Goal: Task Accomplishment & Management: Manage account settings

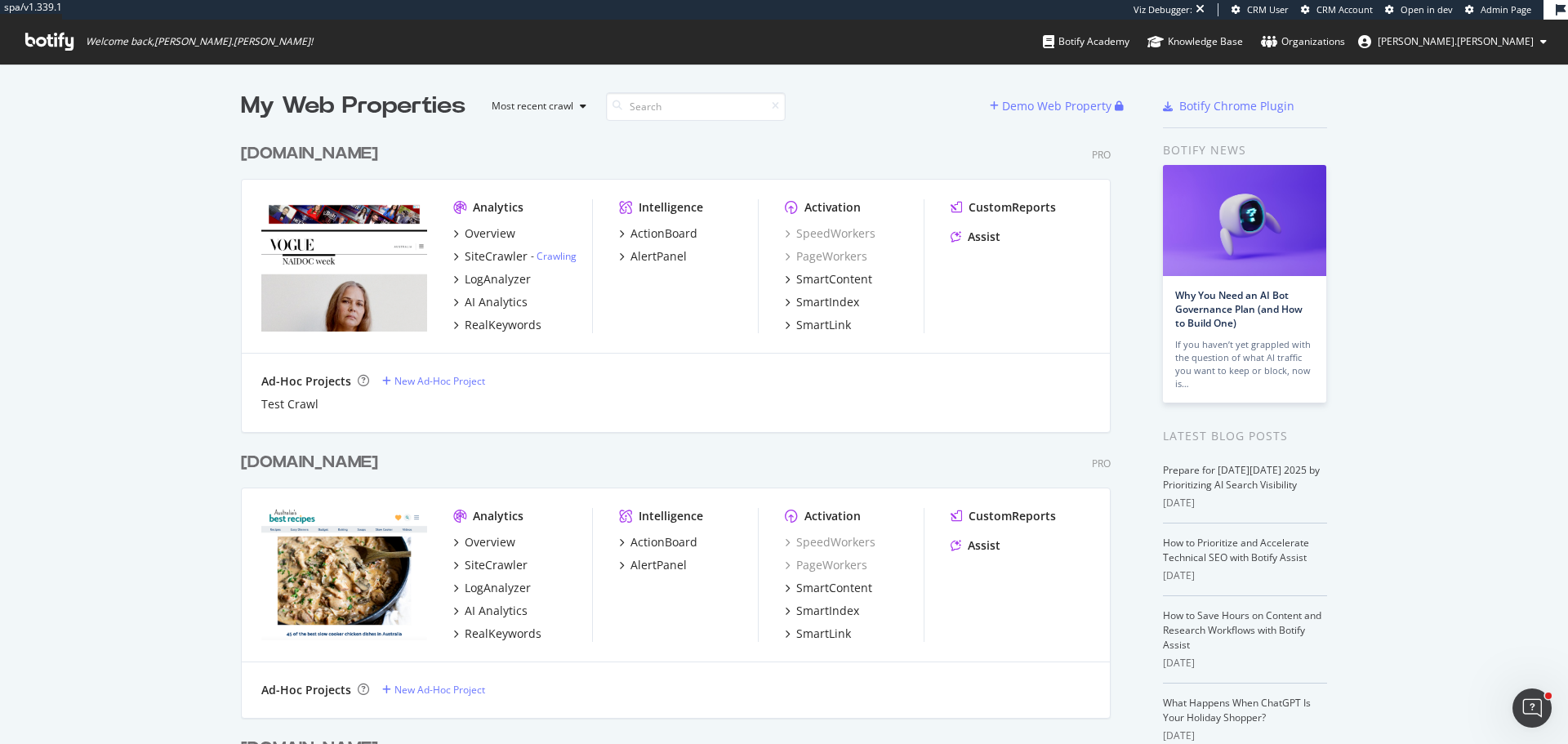
scroll to position [732, 1544]
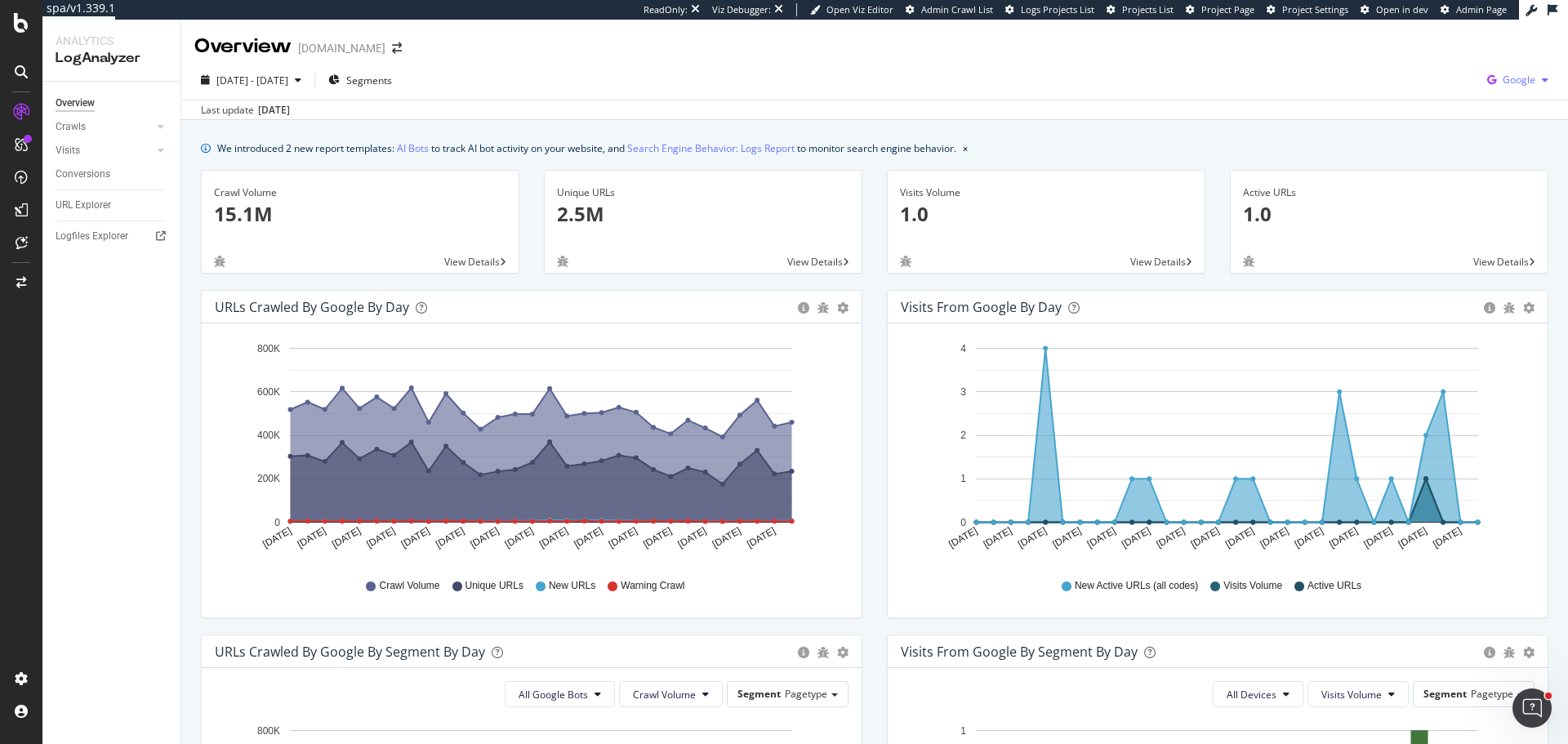
click at [1515, 78] on span "Google" at bounding box center [1519, 79] width 32 height 14
click at [1425, 73] on div "Bing" at bounding box center [1412, 65] width 113 height 23
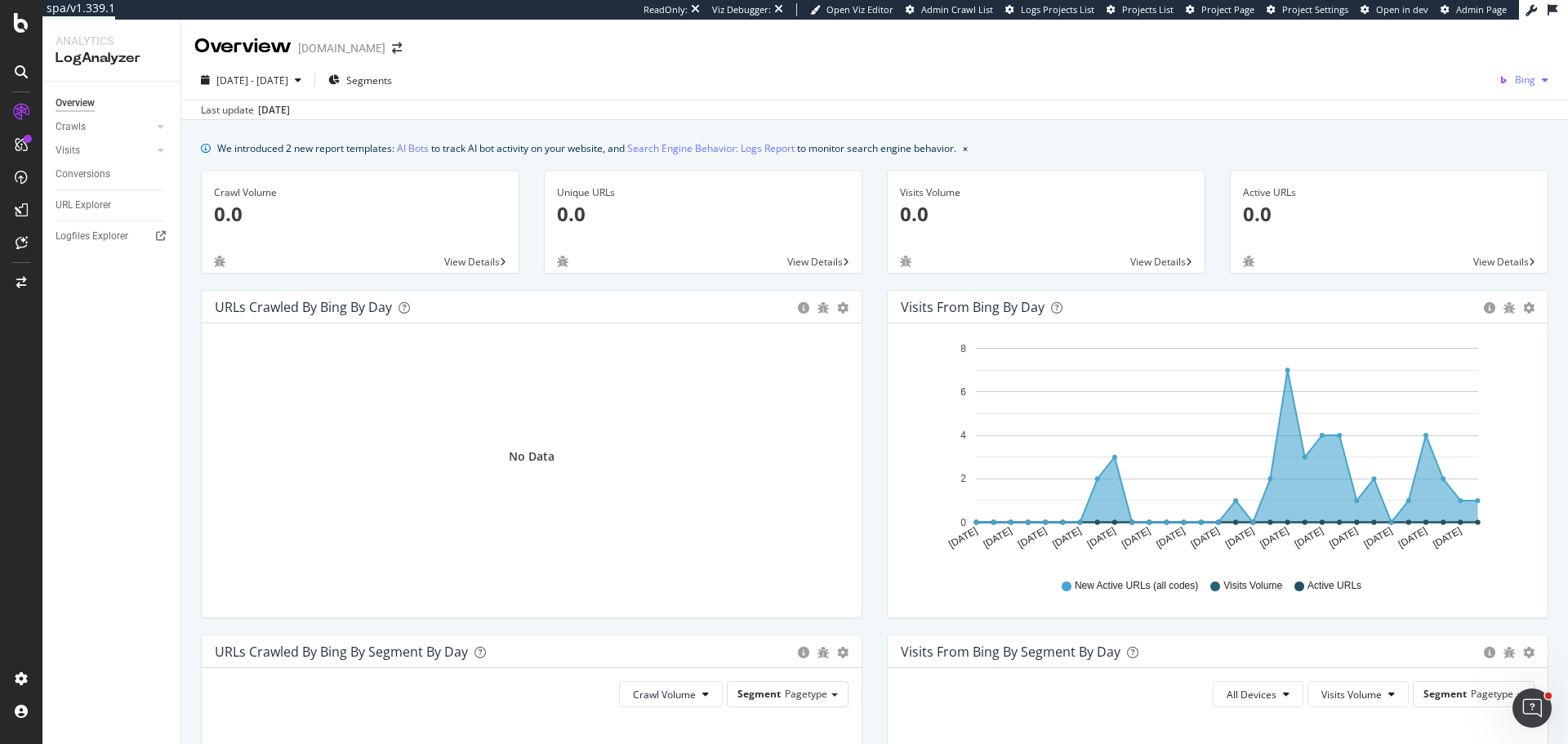
click at [1502, 79] on icon "button" at bounding box center [1503, 79] width 23 height 23
click at [1433, 36] on span "Google" at bounding box center [1436, 35] width 60 height 14
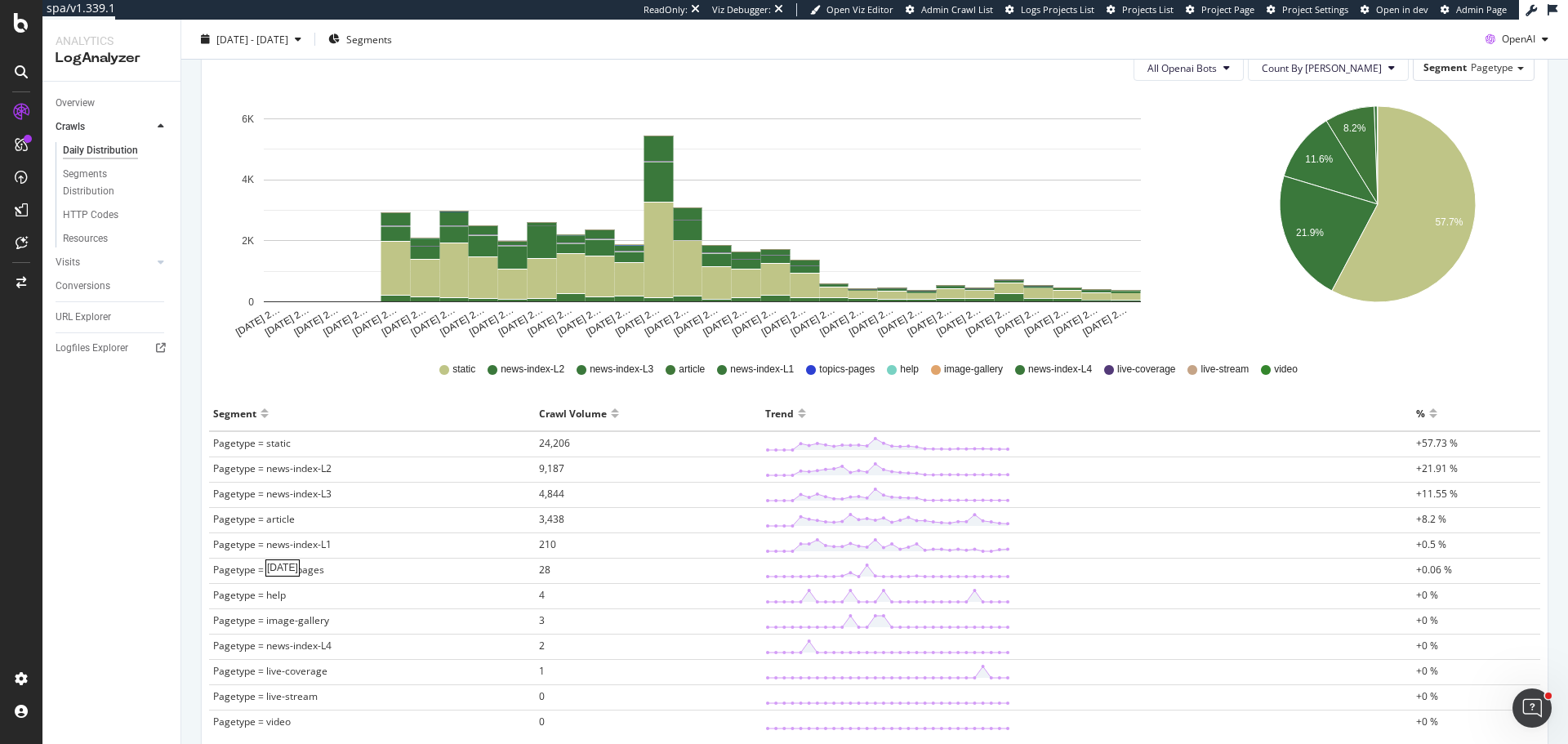
scroll to position [245, 0]
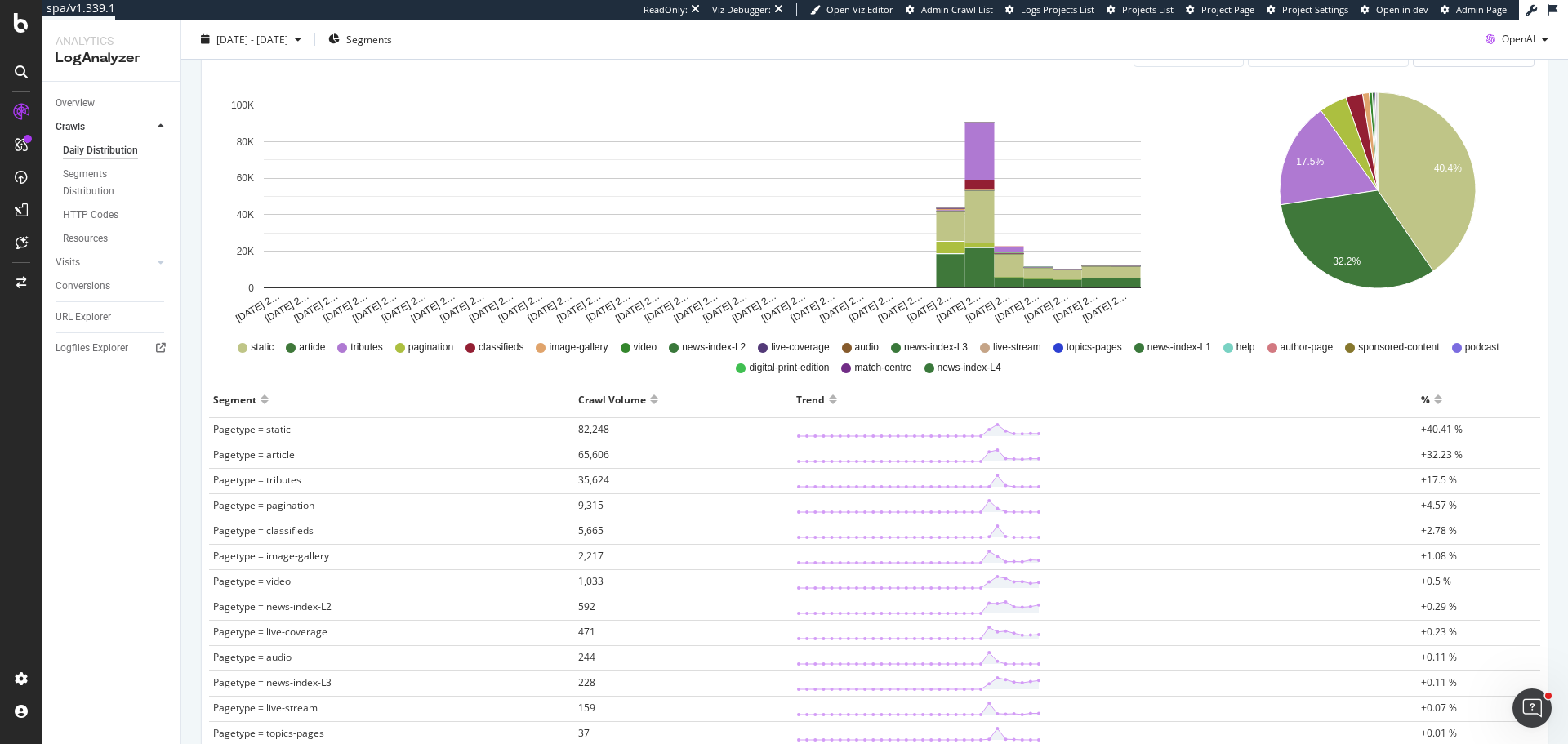
scroll to position [245, 0]
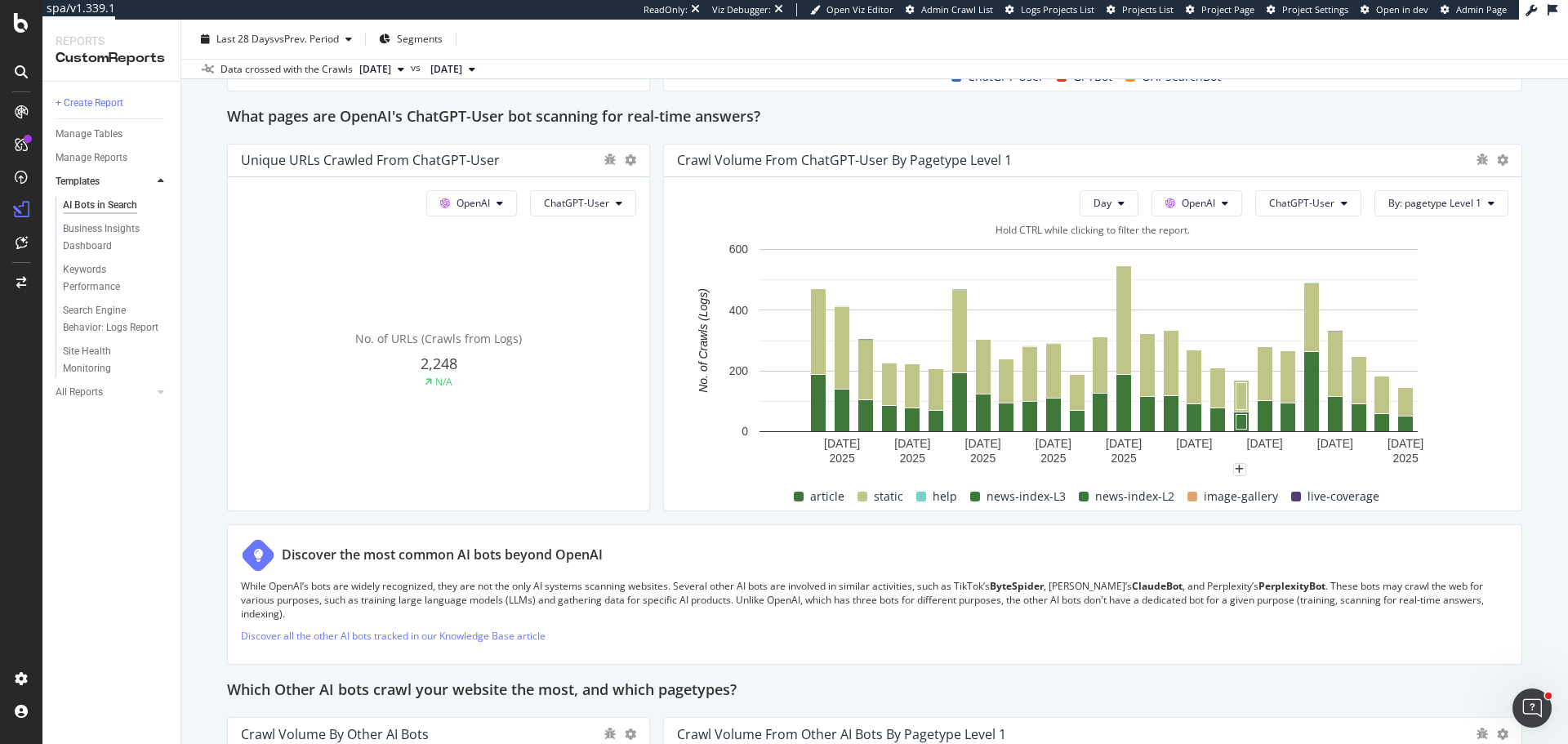
scroll to position [1798, 0]
click at [1286, 198] on span "ChatGPT-User" at bounding box center [1302, 201] width 65 height 14
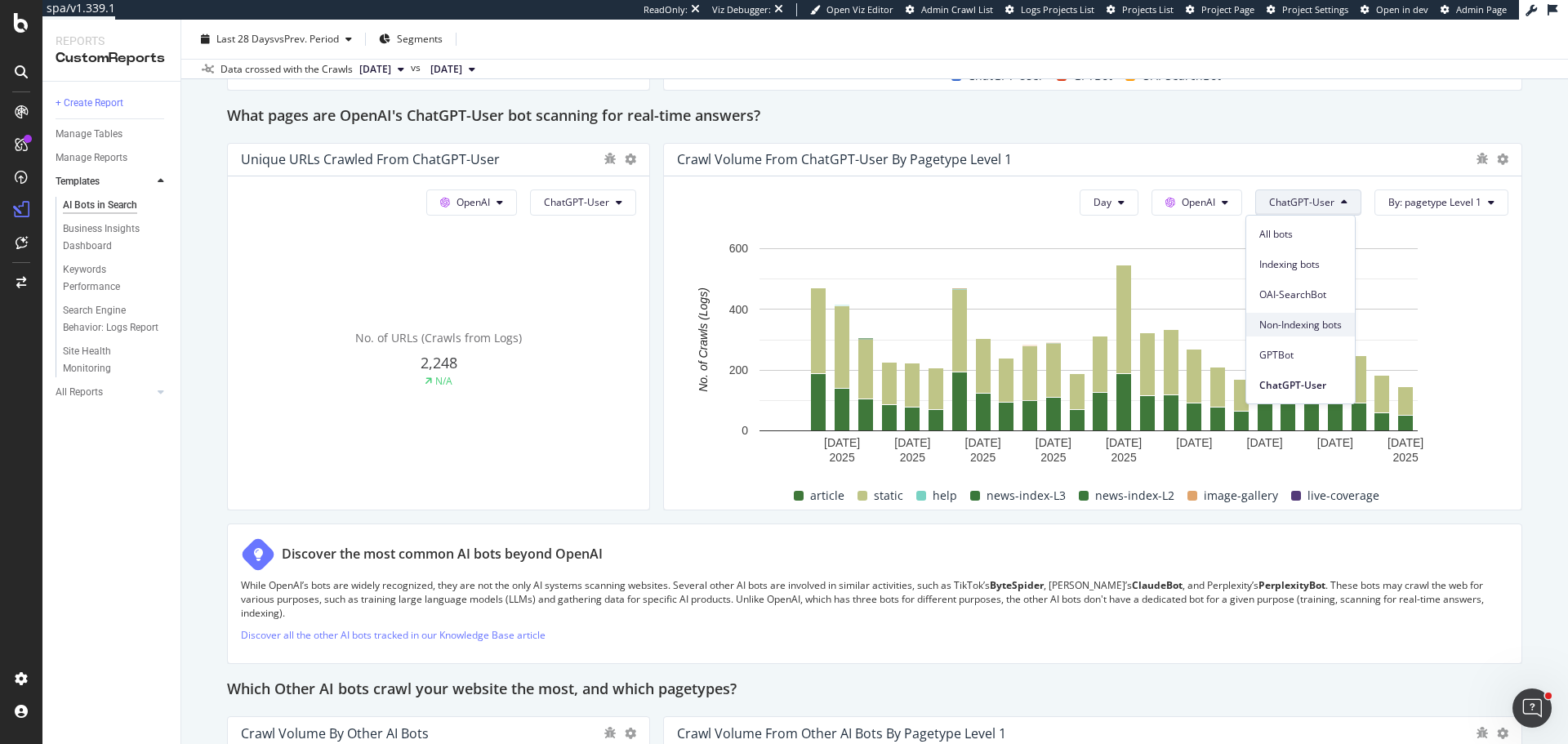
scroll to position [1879, 0]
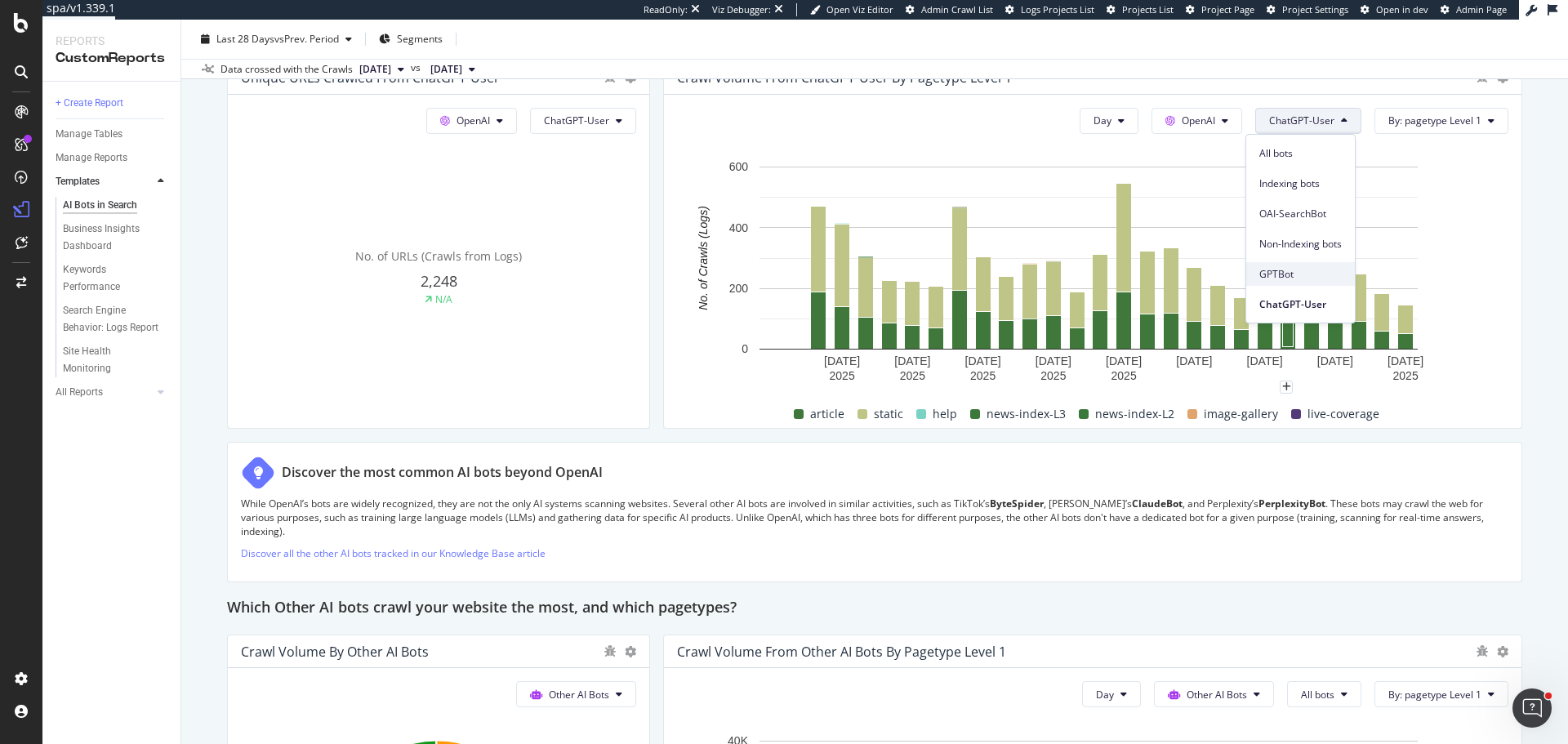
click at [1279, 265] on div "GPTBot" at bounding box center [1301, 274] width 108 height 23
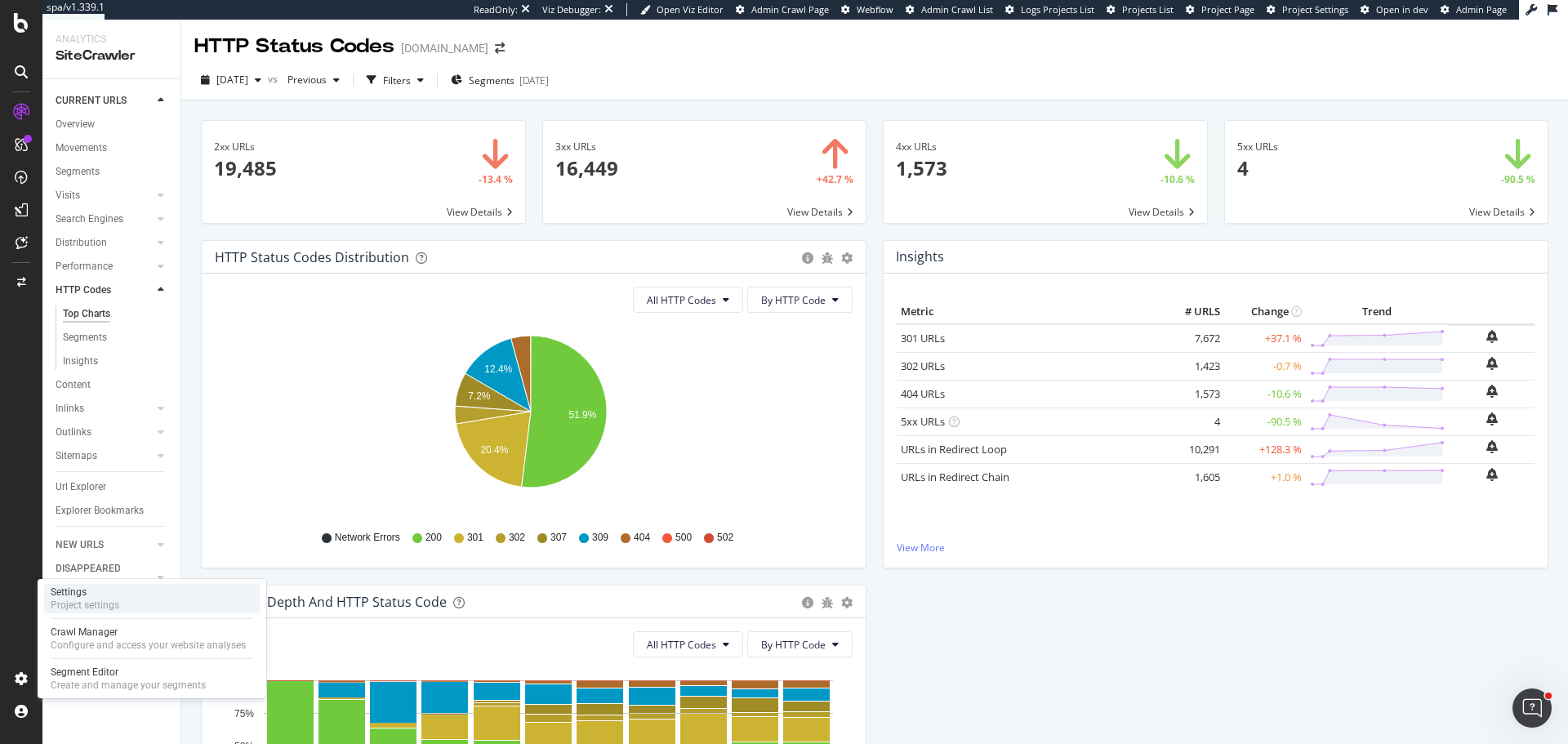
click at [90, 604] on div "Project settings" at bounding box center [85, 605] width 69 height 13
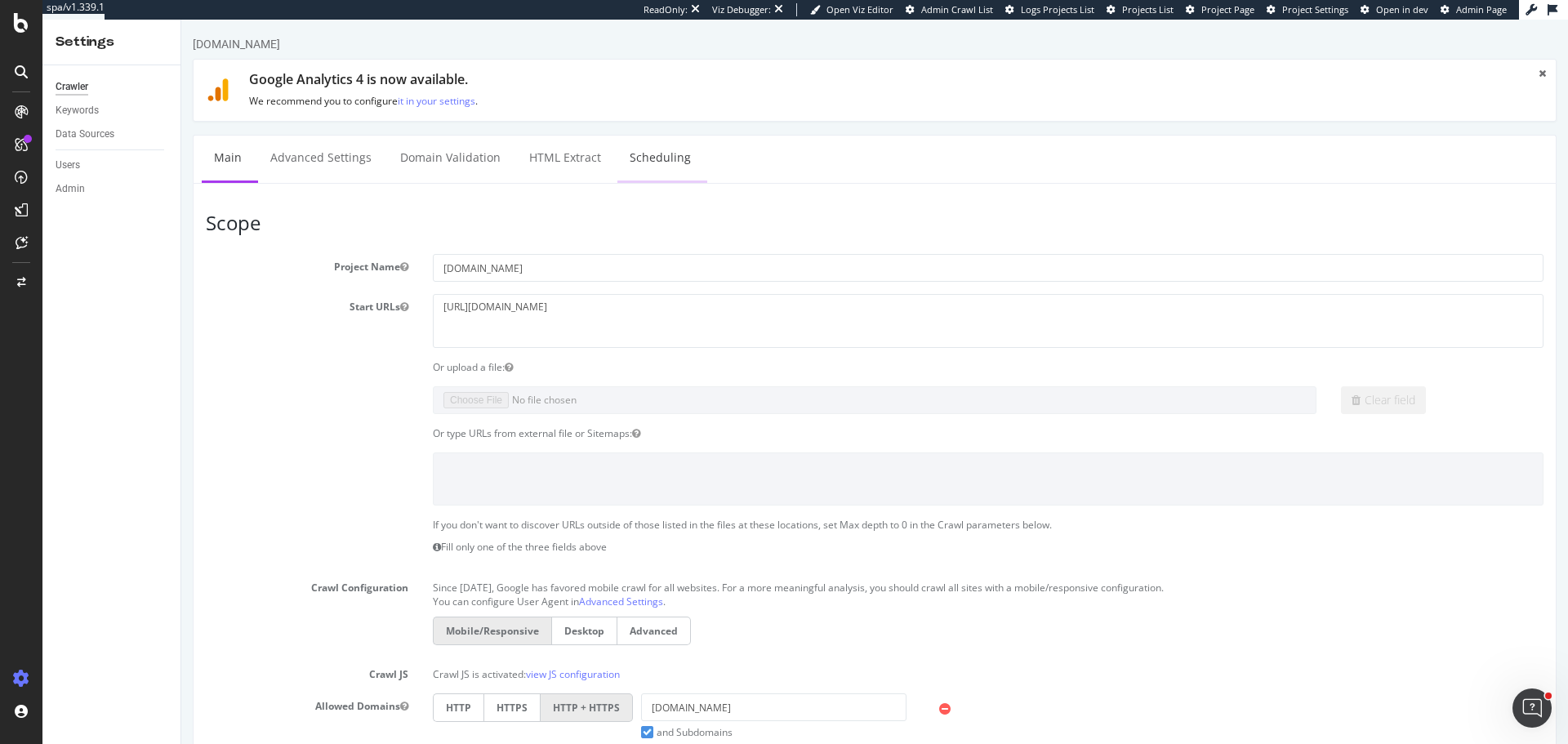
click at [657, 164] on link "Scheduling" at bounding box center [660, 158] width 86 height 45
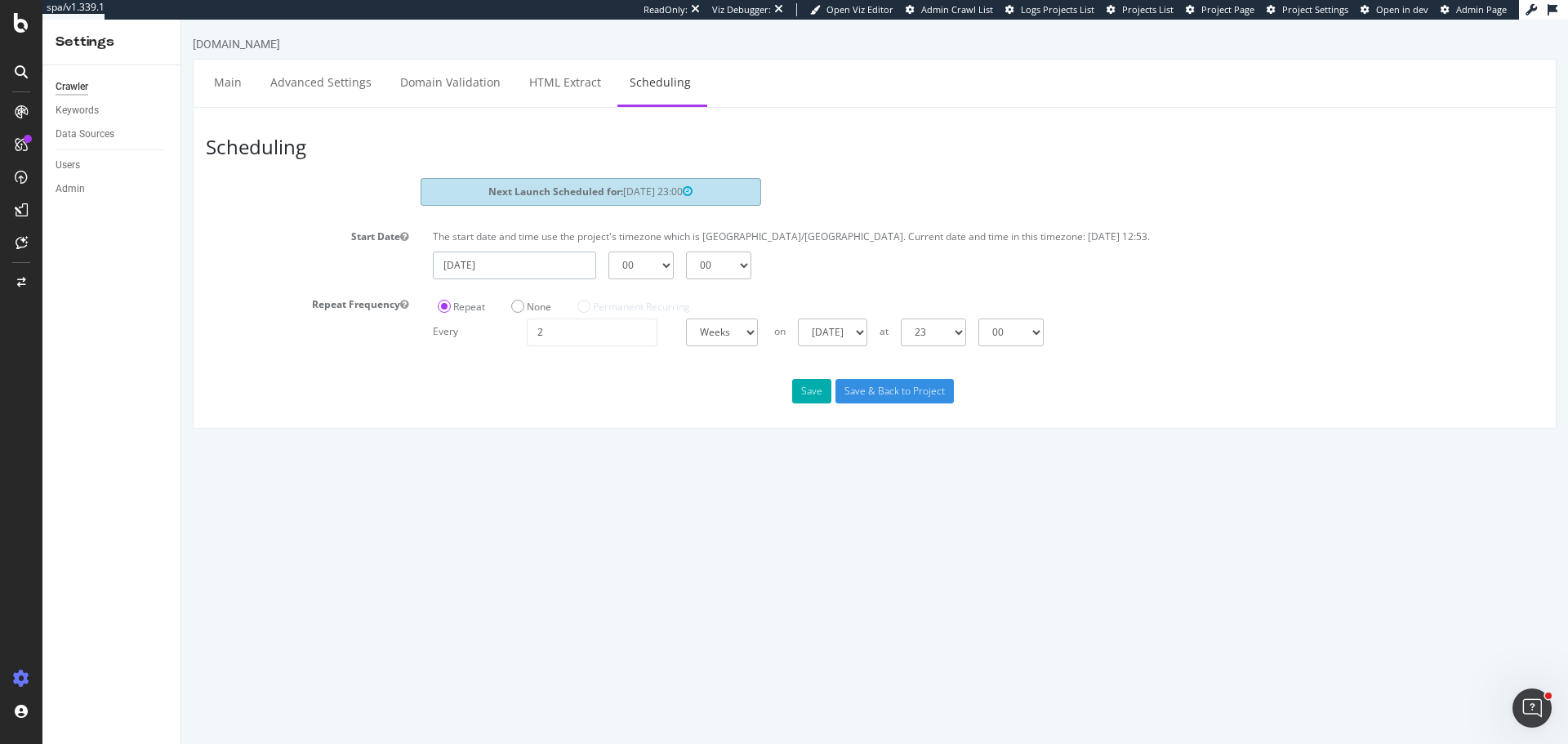
click at [497, 257] on input "[DATE]" at bounding box center [515, 265] width 163 height 28
click at [450, 428] on td "19" at bounding box center [454, 425] width 37 height 24
type input "[DATE]"
click at [649, 263] on select "00 01 02 03 04 05 06 07 08 09 10 11 12 13 14 15 16 17 18 19 20 21 22 23" at bounding box center [641, 265] width 65 height 28
select select "19"
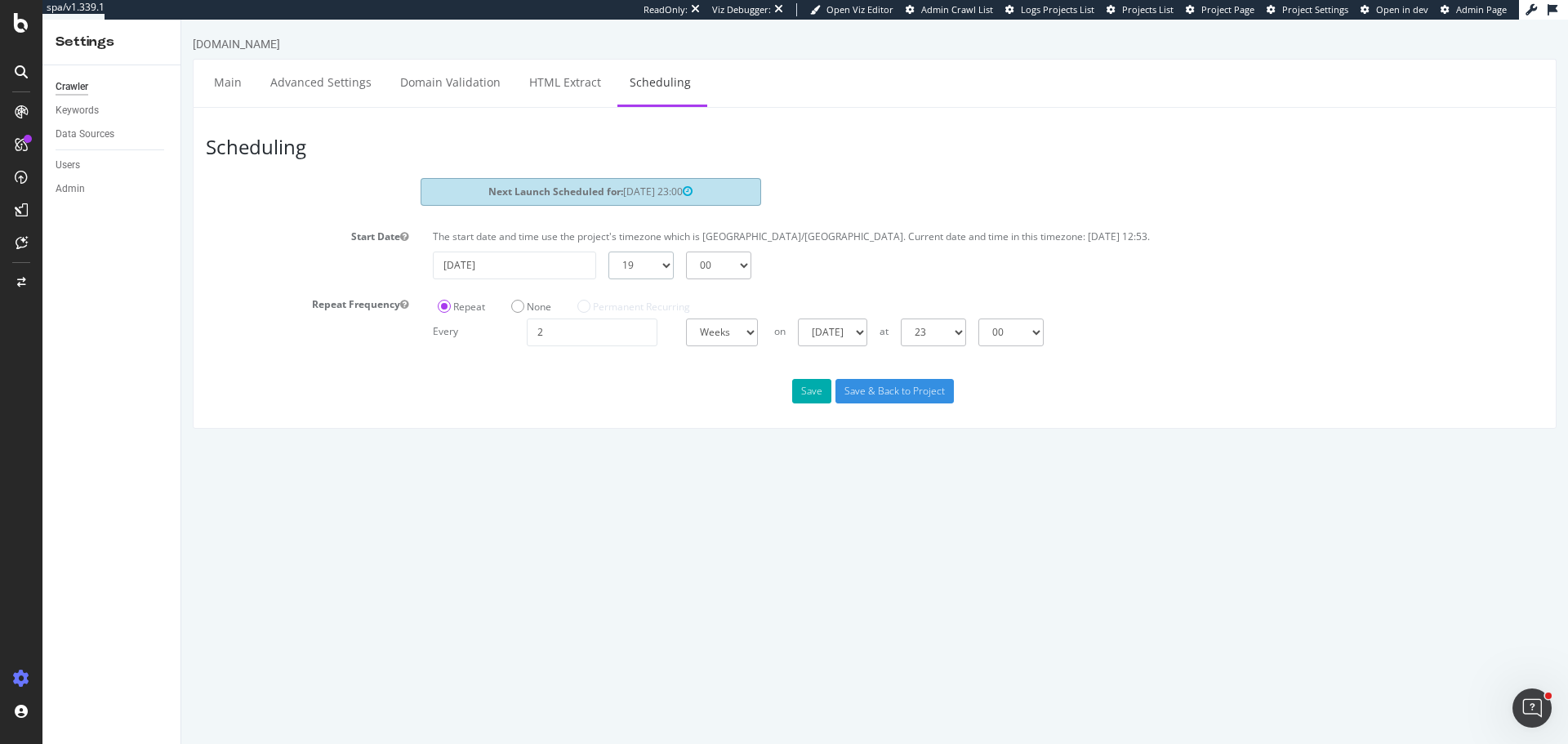
click at [608, 252] on select "00 01 02 03 04 05 06 07 08 09 10 11 12 13 14 15 16 17 18 19 20 21 22 23" at bounding box center [641, 265] width 65 height 28
click at [808, 391] on button "Save" at bounding box center [812, 391] width 39 height 24
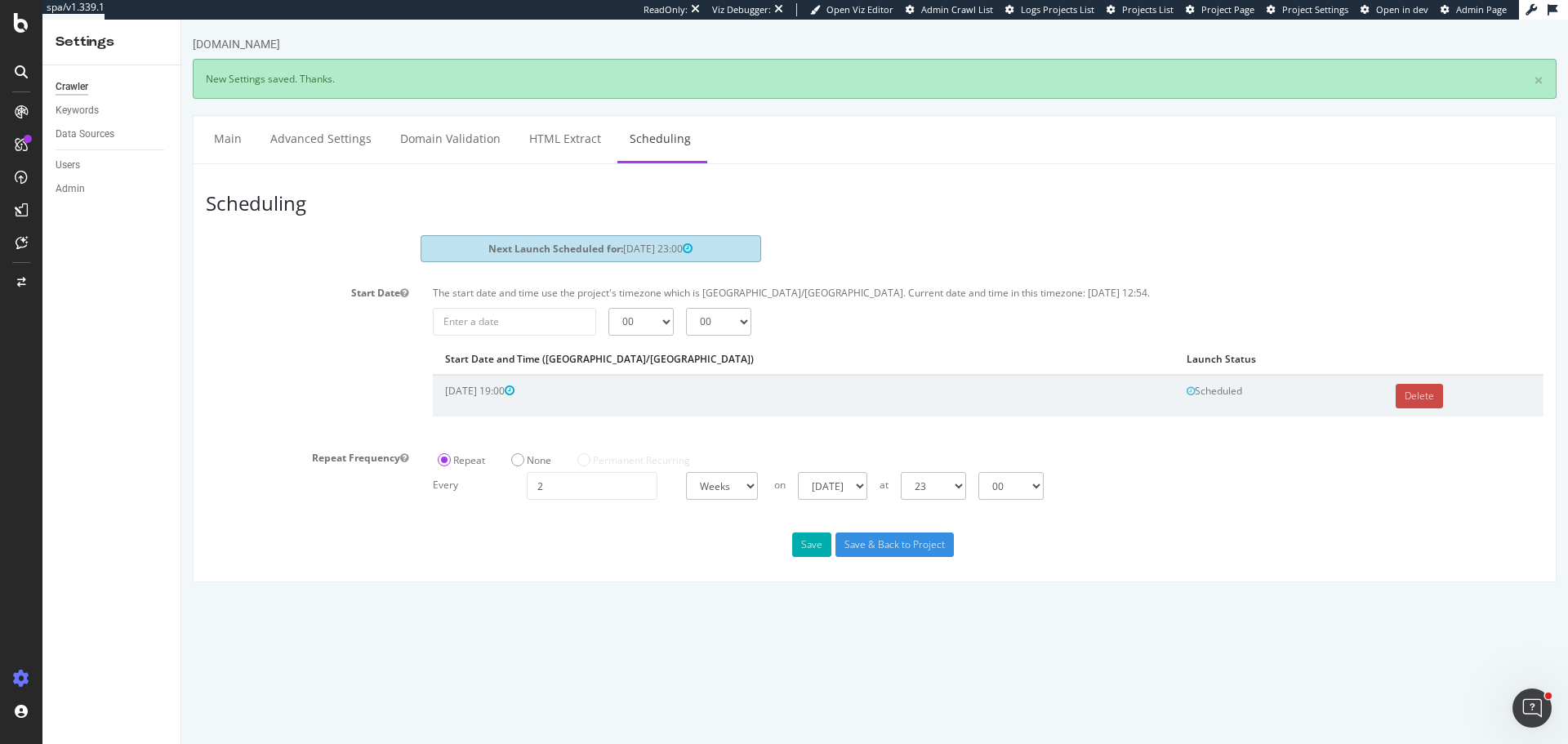
click at [1396, 402] on link "Delete" at bounding box center [1419, 395] width 47 height 24
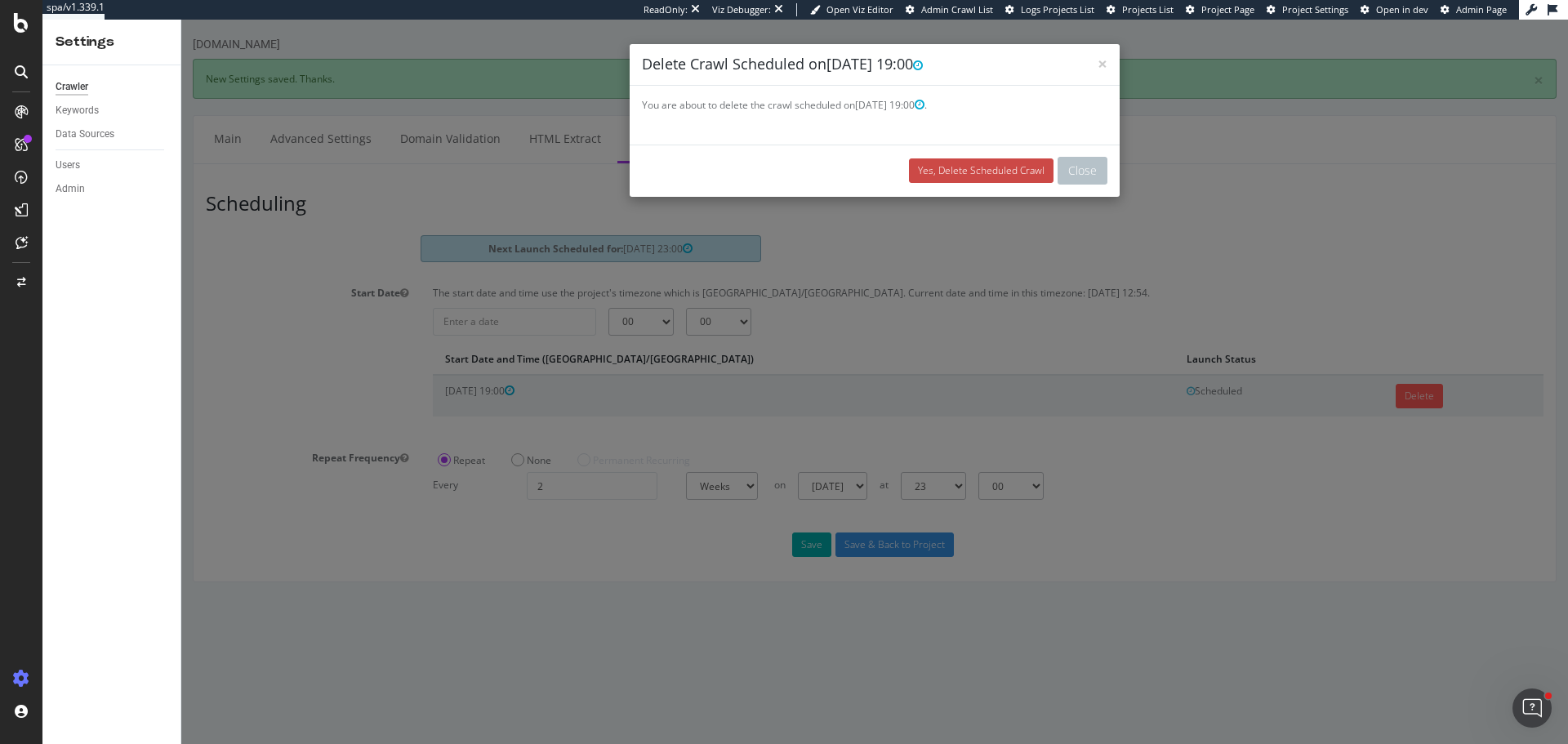
click at [931, 177] on link "Yes, Delete Scheduled Crawl" at bounding box center [981, 171] width 144 height 24
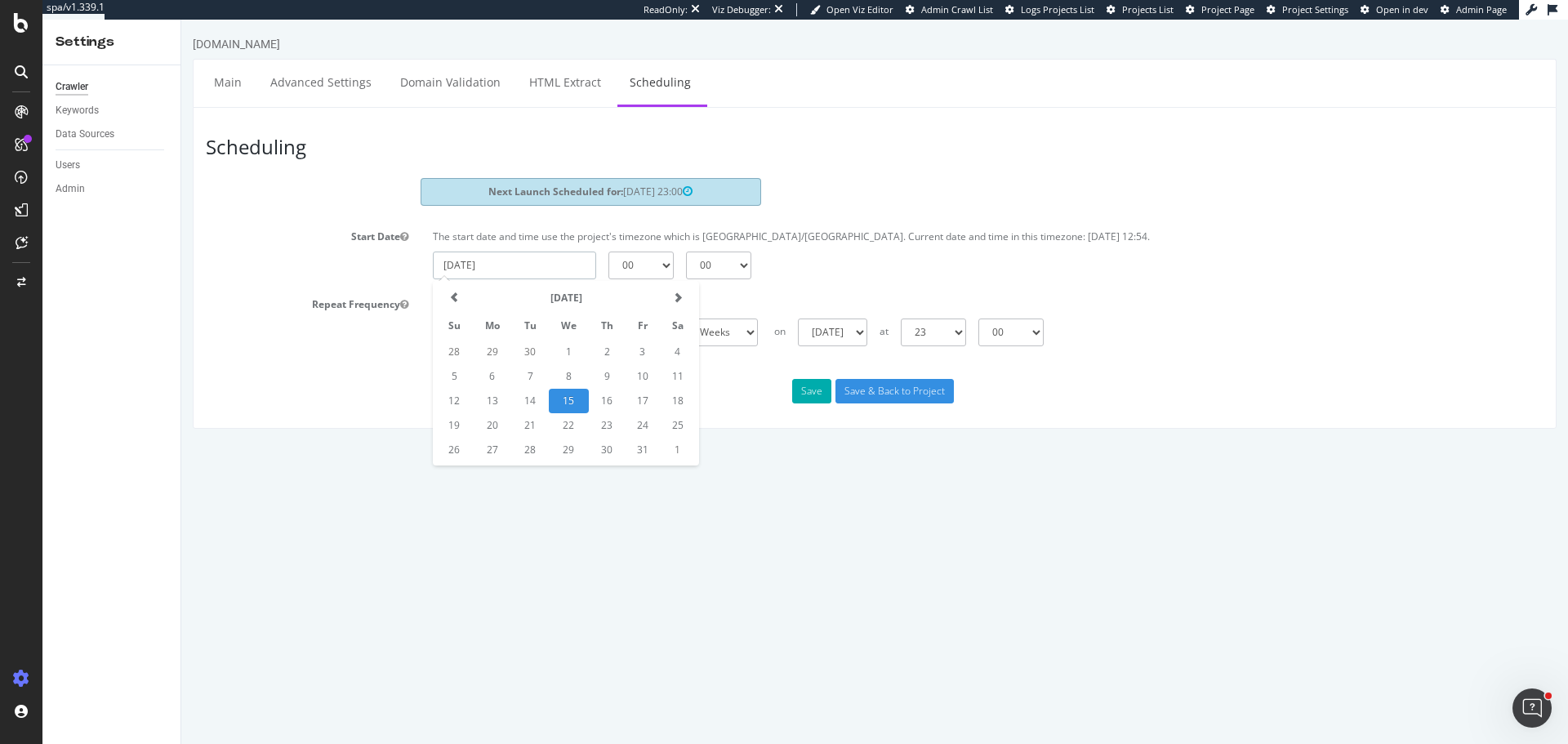
click at [520, 270] on input "[DATE]" at bounding box center [515, 265] width 163 height 28
click at [441, 425] on td "19" at bounding box center [454, 425] width 37 height 24
type input "[DATE]"
click at [646, 265] on select "00 01 02 03 04 05 06 07 08 09 10 11 12 13 14 15 16 17 18 19 20 21 22 23" at bounding box center [641, 265] width 65 height 28
select select "23"
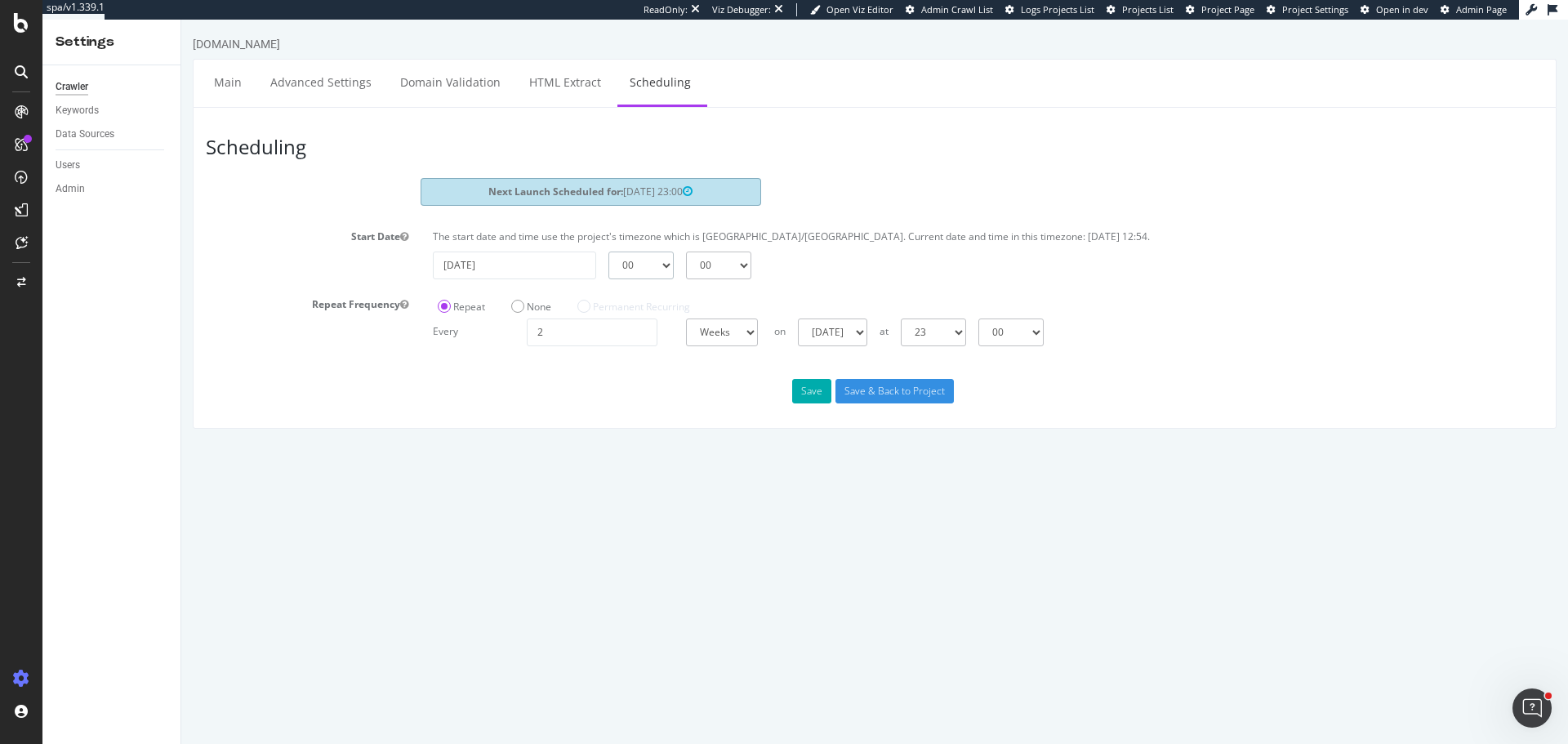
click at [608, 252] on select "00 01 02 03 04 05 06 07 08 09 10 11 12 13 14 15 16 17 18 19 20 21 22 23" at bounding box center [641, 265] width 65 height 28
click at [814, 394] on button "Save" at bounding box center [812, 391] width 39 height 24
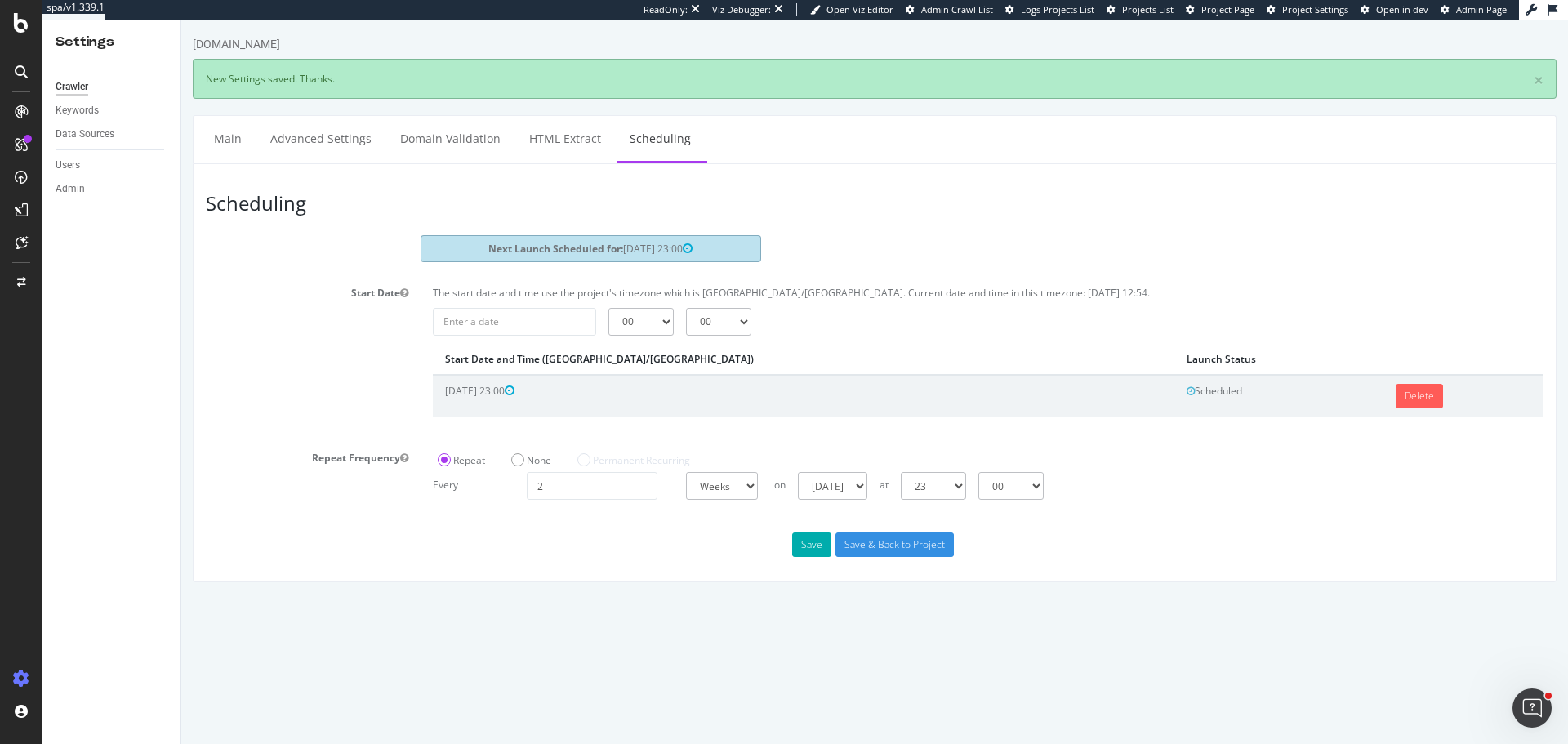
click at [854, 599] on html "www.gq.com.au × New Settings saved. Thanks. Main Advanced Settings Domain Valid…" at bounding box center [875, 310] width 1387 height 580
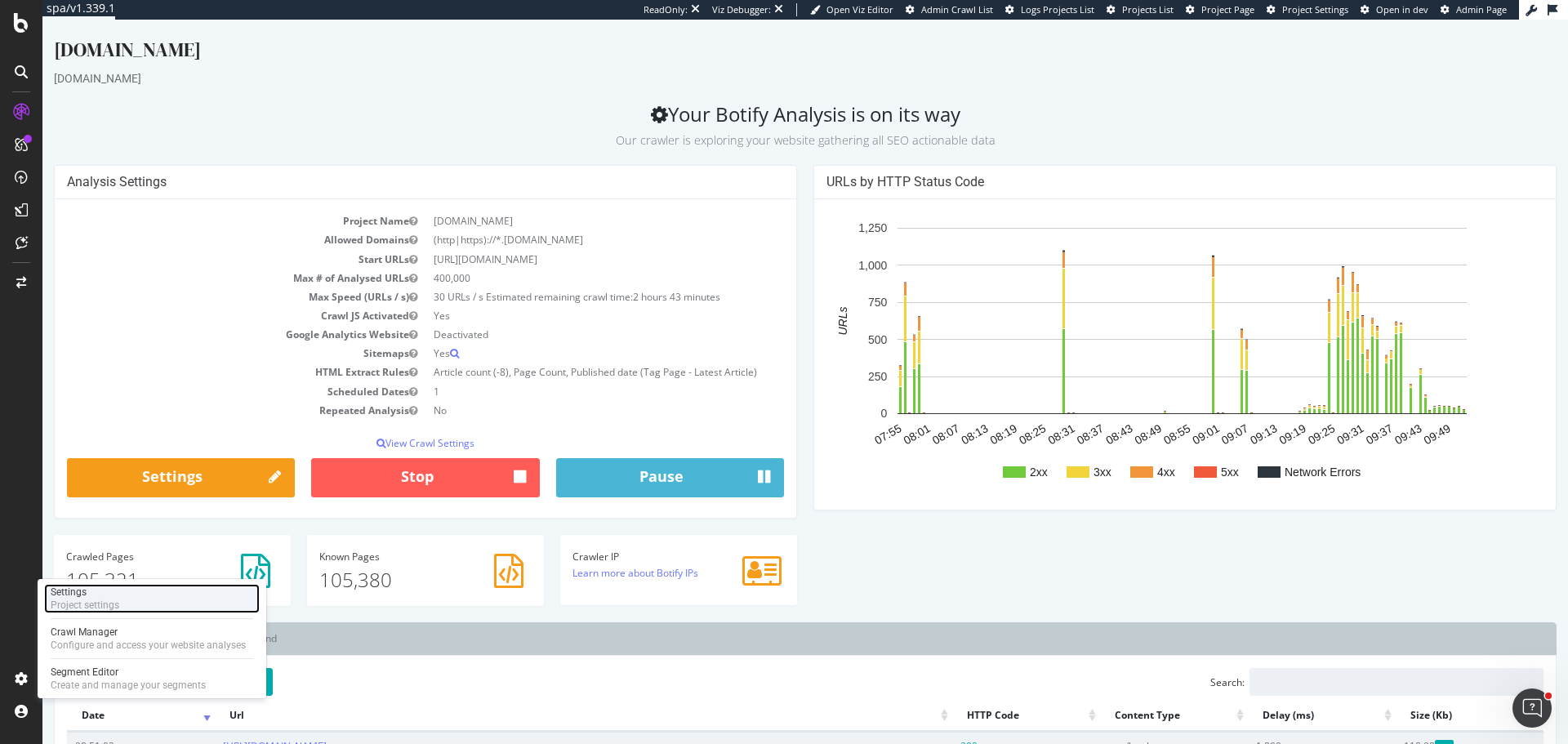
click at [111, 600] on div "Project settings" at bounding box center [85, 605] width 69 height 13
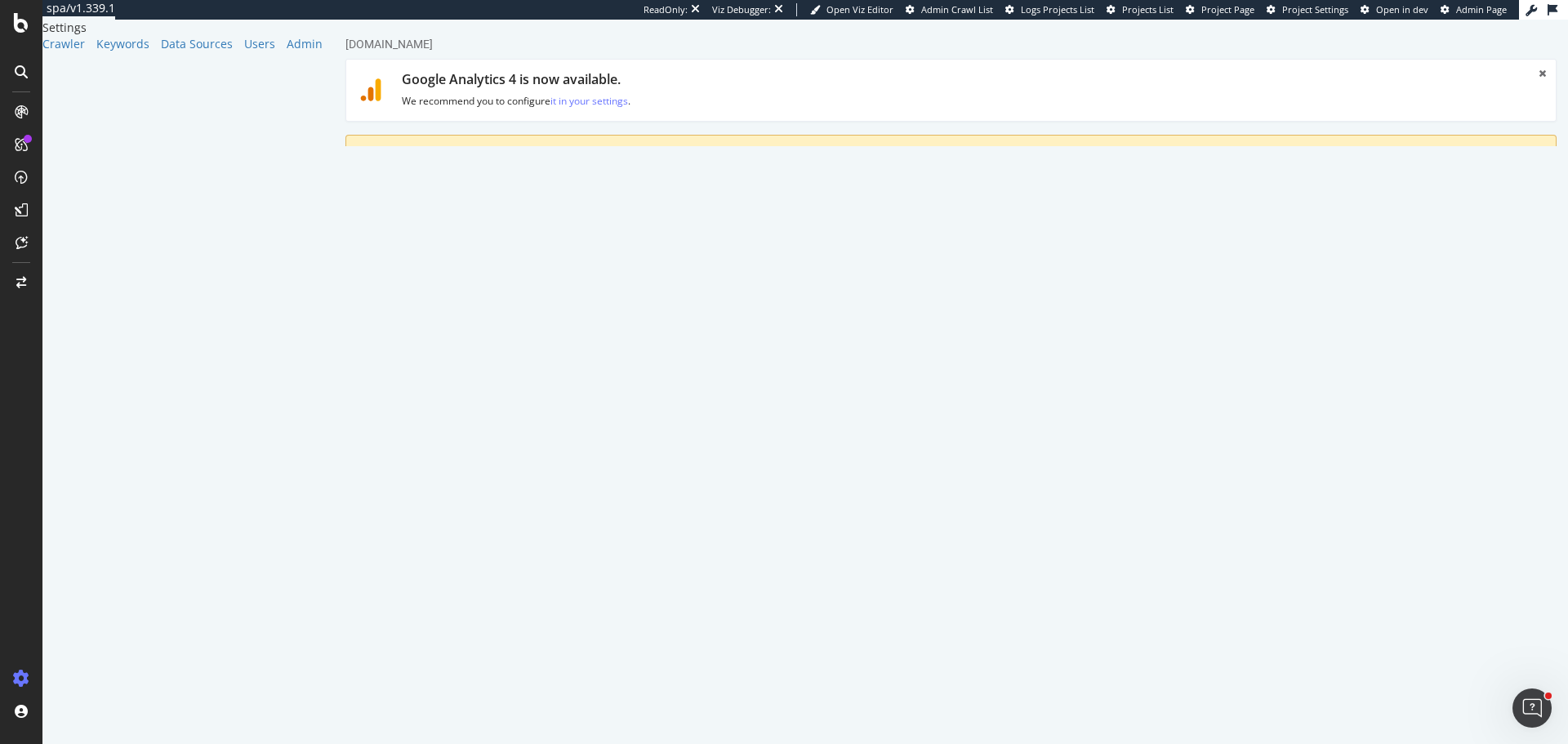
click at [817, 248] on link "Scheduling" at bounding box center [812, 240] width 86 height 45
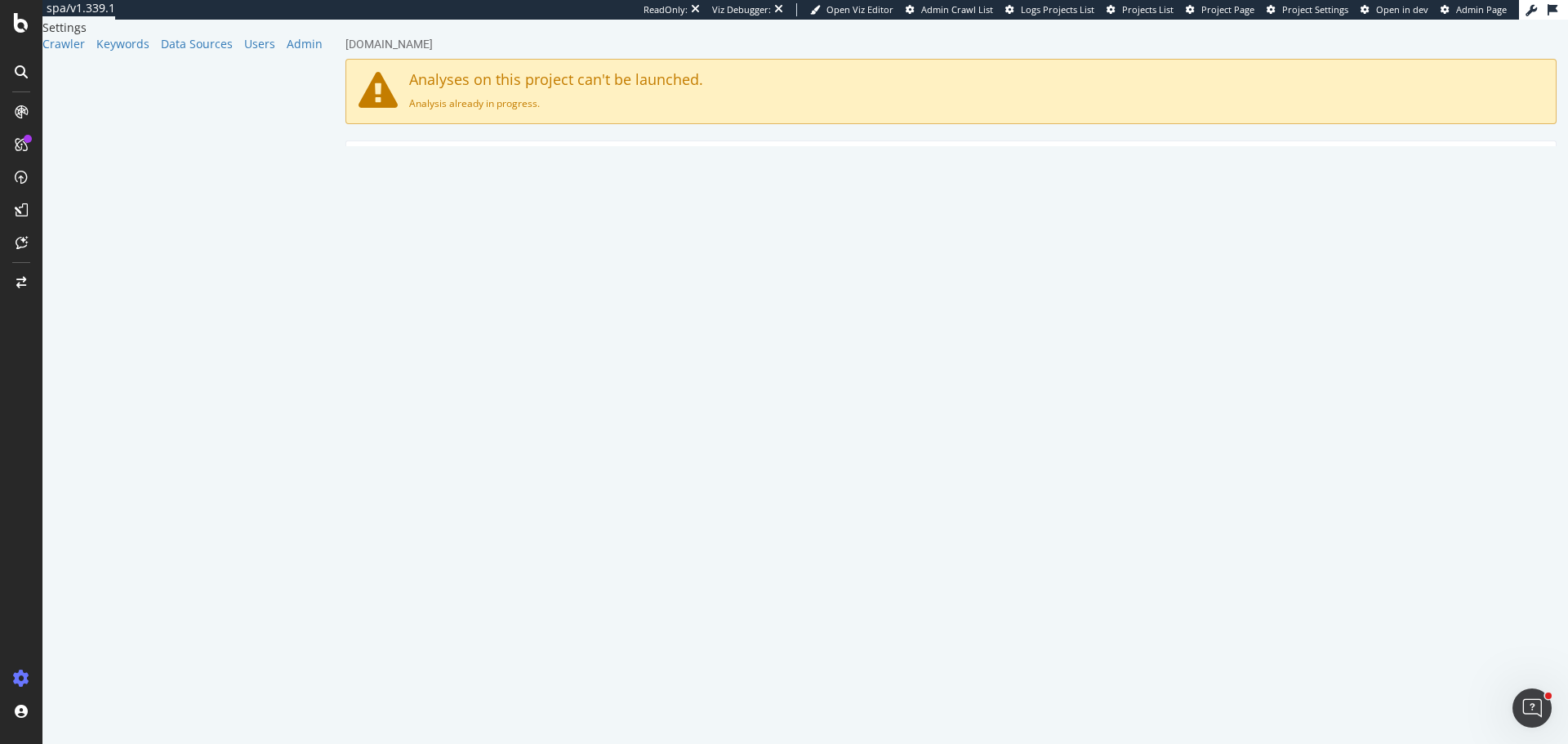
click at [708, 355] on input "text" at bounding box center [642, 347] width 163 height 28
click at [600, 509] on td "19" at bounding box center [581, 507] width 37 height 24
type input "[DATE]"
click at [802, 343] on select "00 01 02 03 04 05 06 07 08 09 10 11 12 13 14 15 16 17 18 19 20 21 22 23" at bounding box center [768, 347] width 65 height 28
click at [802, 345] on select "00 01 02 03 04 05 06 07 08 09 10 11 12 13 14 15 16 17 18 19 20 21 22 23" at bounding box center [768, 347] width 65 height 28
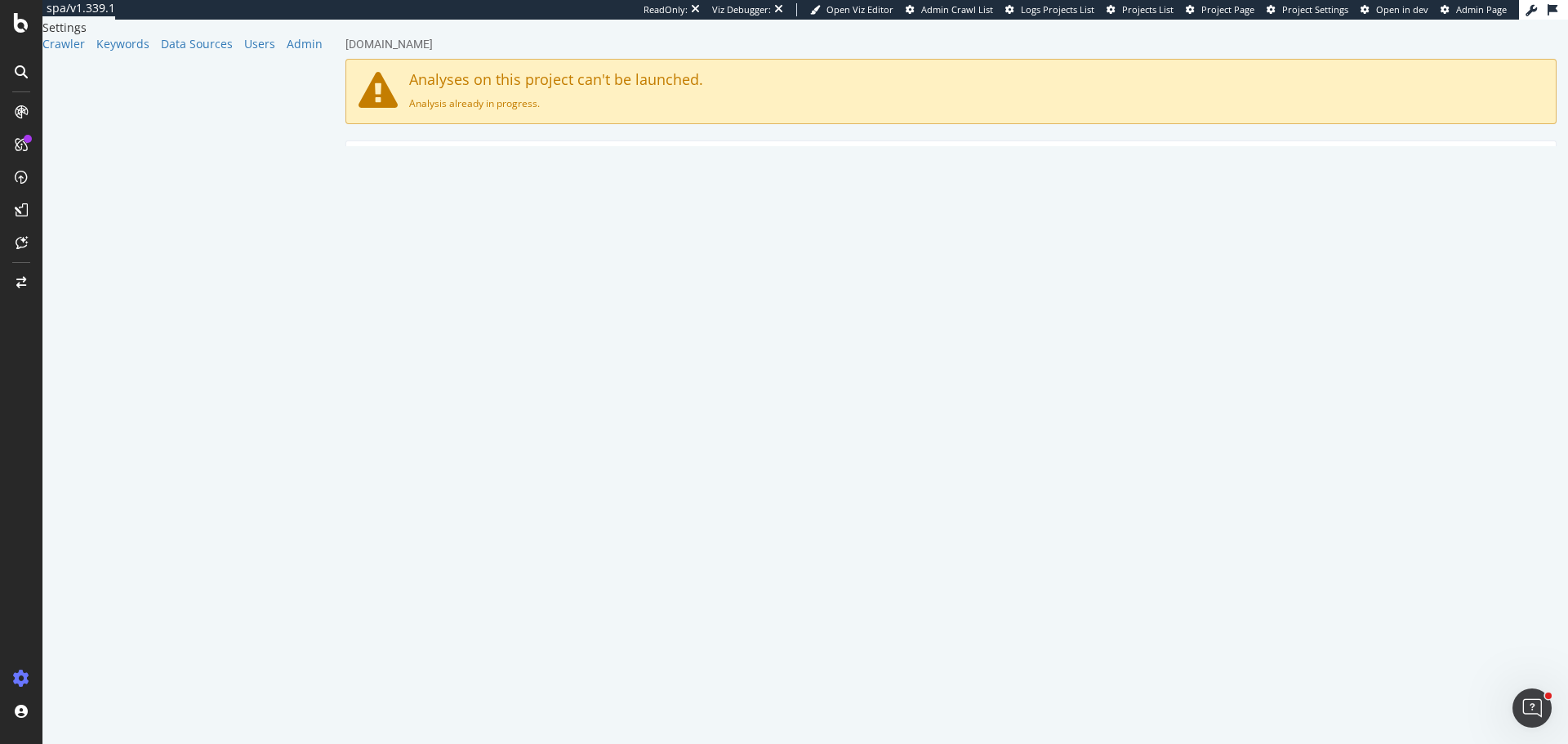
select select "23"
click at [736, 333] on select "00 01 02 03 04 05 06 07 08 09 10 11 12 13 14 15 16 17 18 19 20 21 22 23" at bounding box center [768, 347] width 65 height 28
click at [907, 540] on button "Save" at bounding box center [887, 542] width 39 height 24
